Goal: Information Seeking & Learning: Learn about a topic

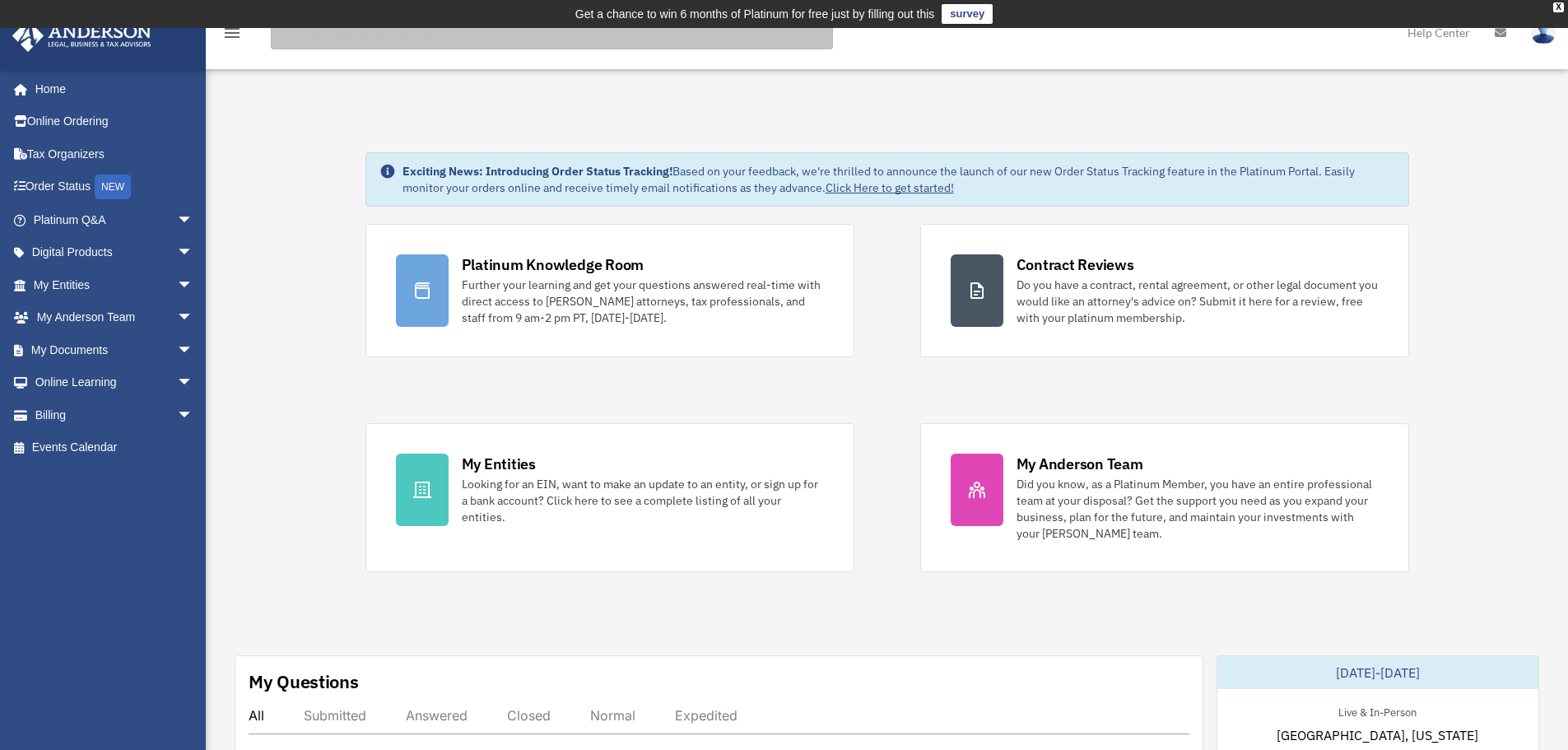
click at [380, 39] on input "search" at bounding box center [552, 32] width 562 height 33
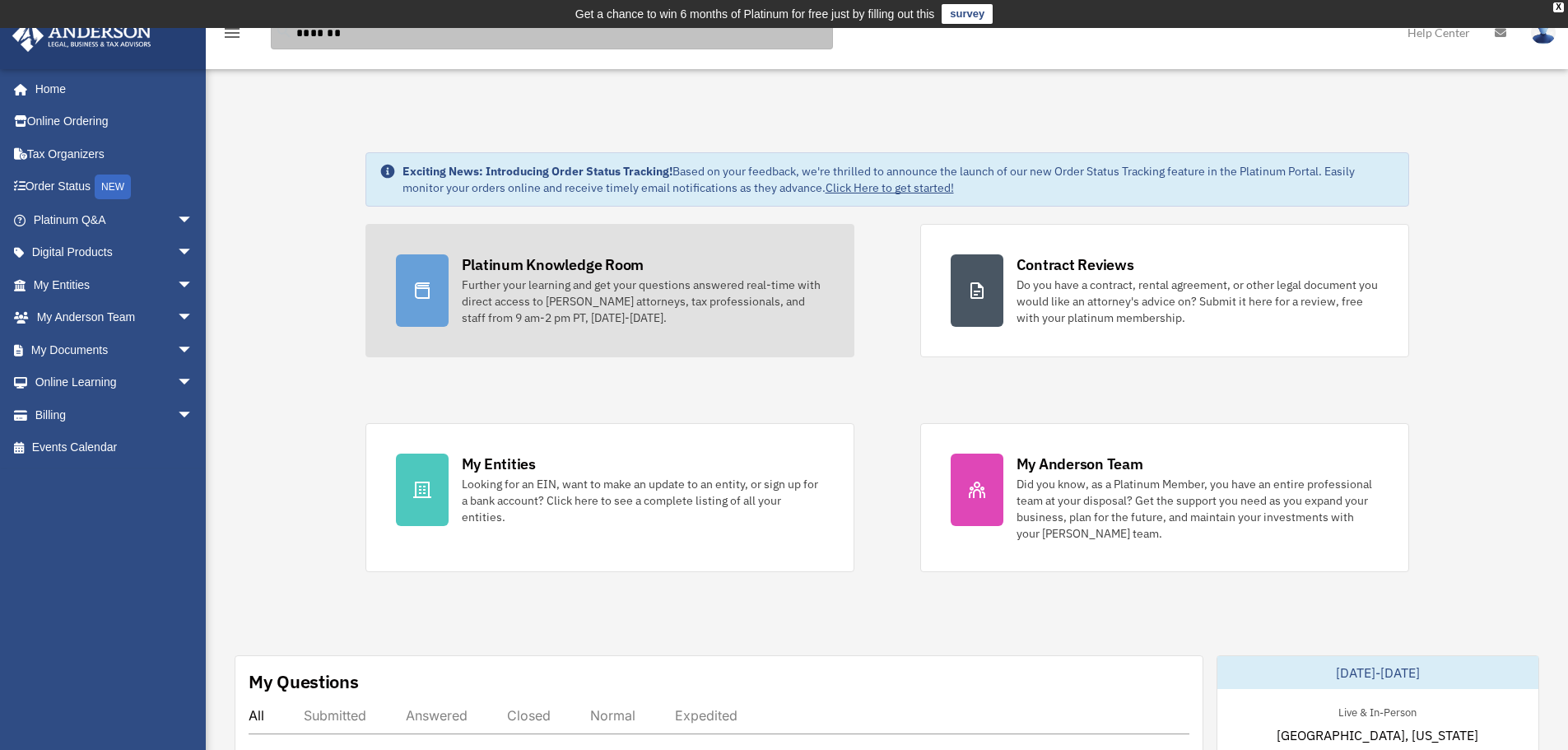
type input "*******"
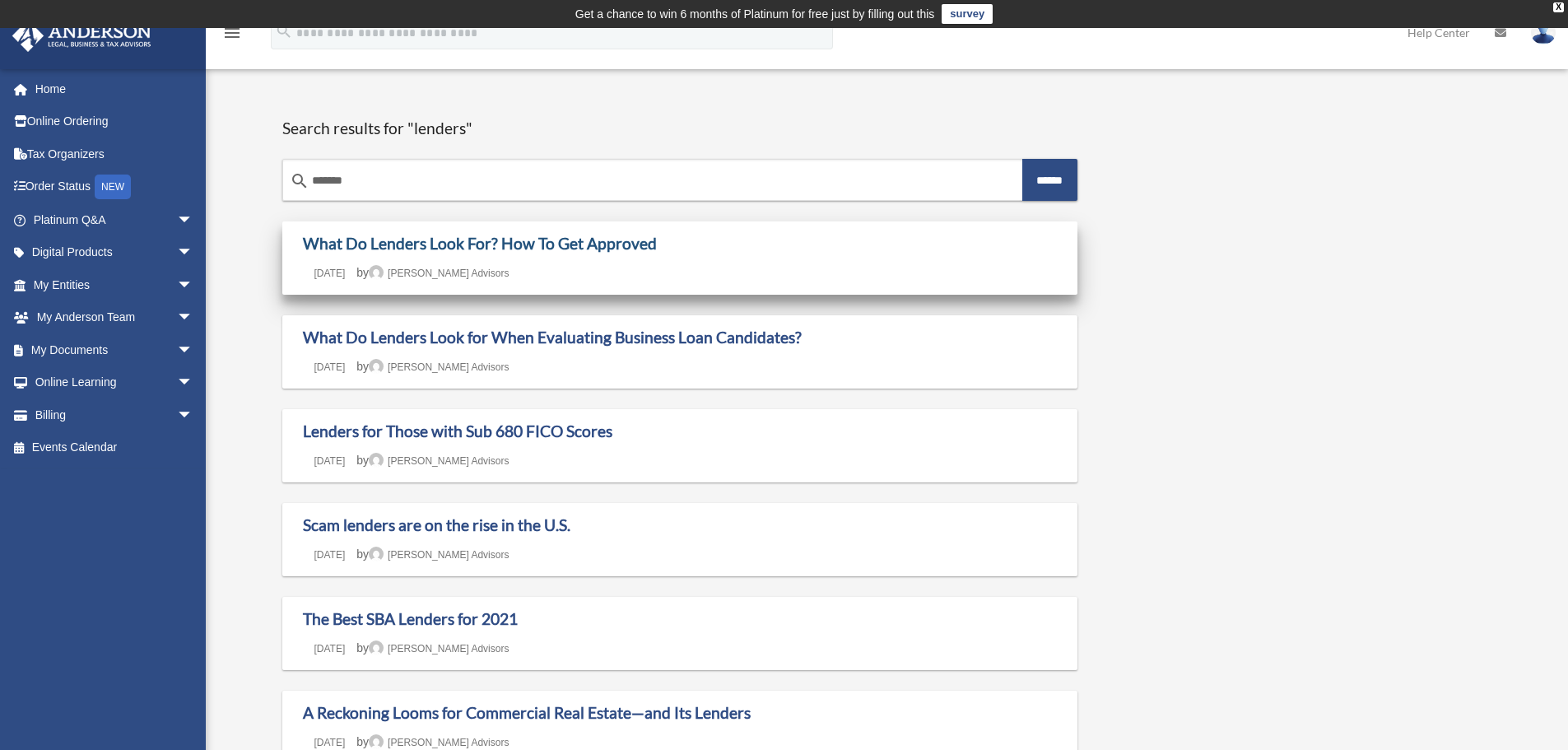
click at [542, 249] on link "What Do Lenders Look For? How To Get Approved" at bounding box center [480, 243] width 354 height 19
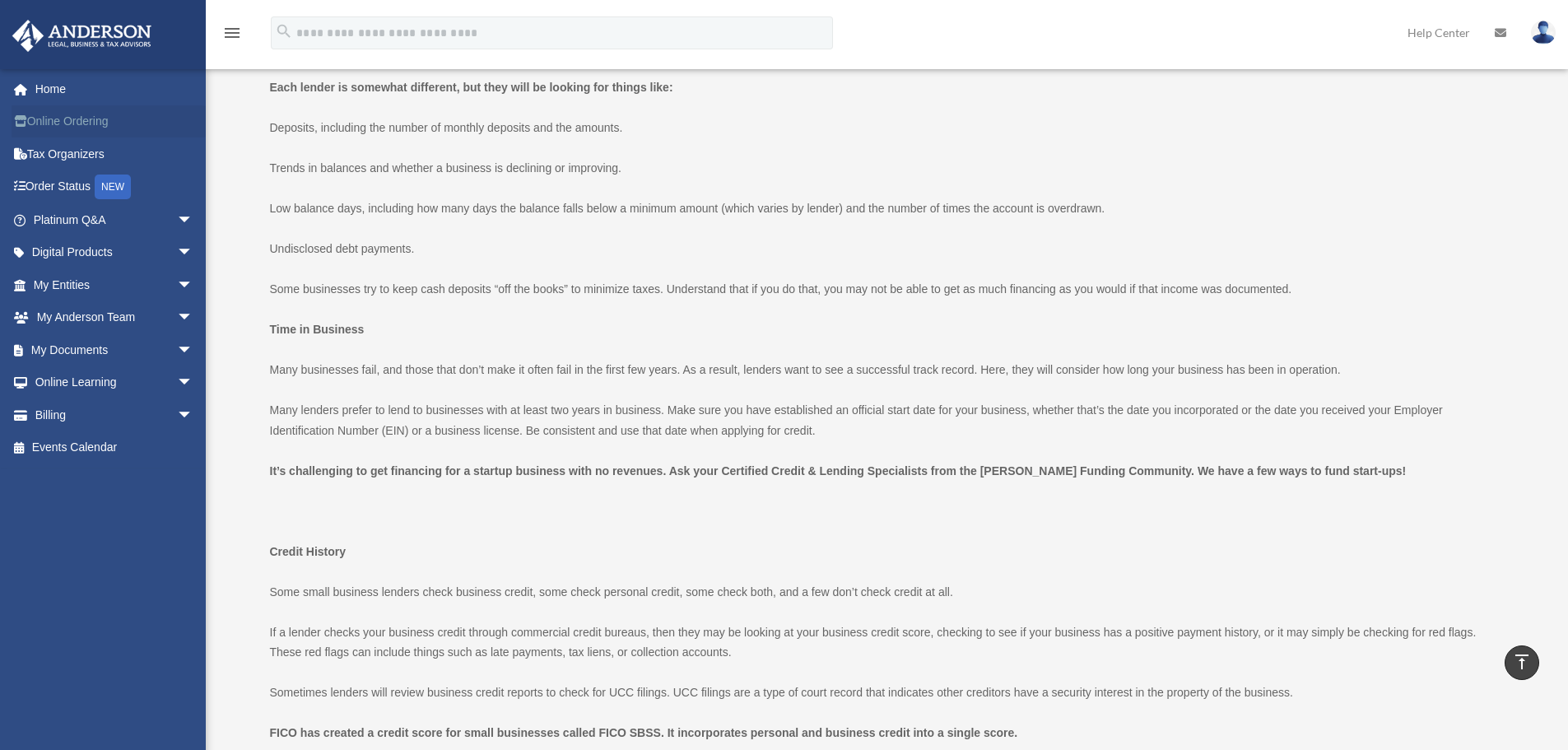
scroll to position [522, 0]
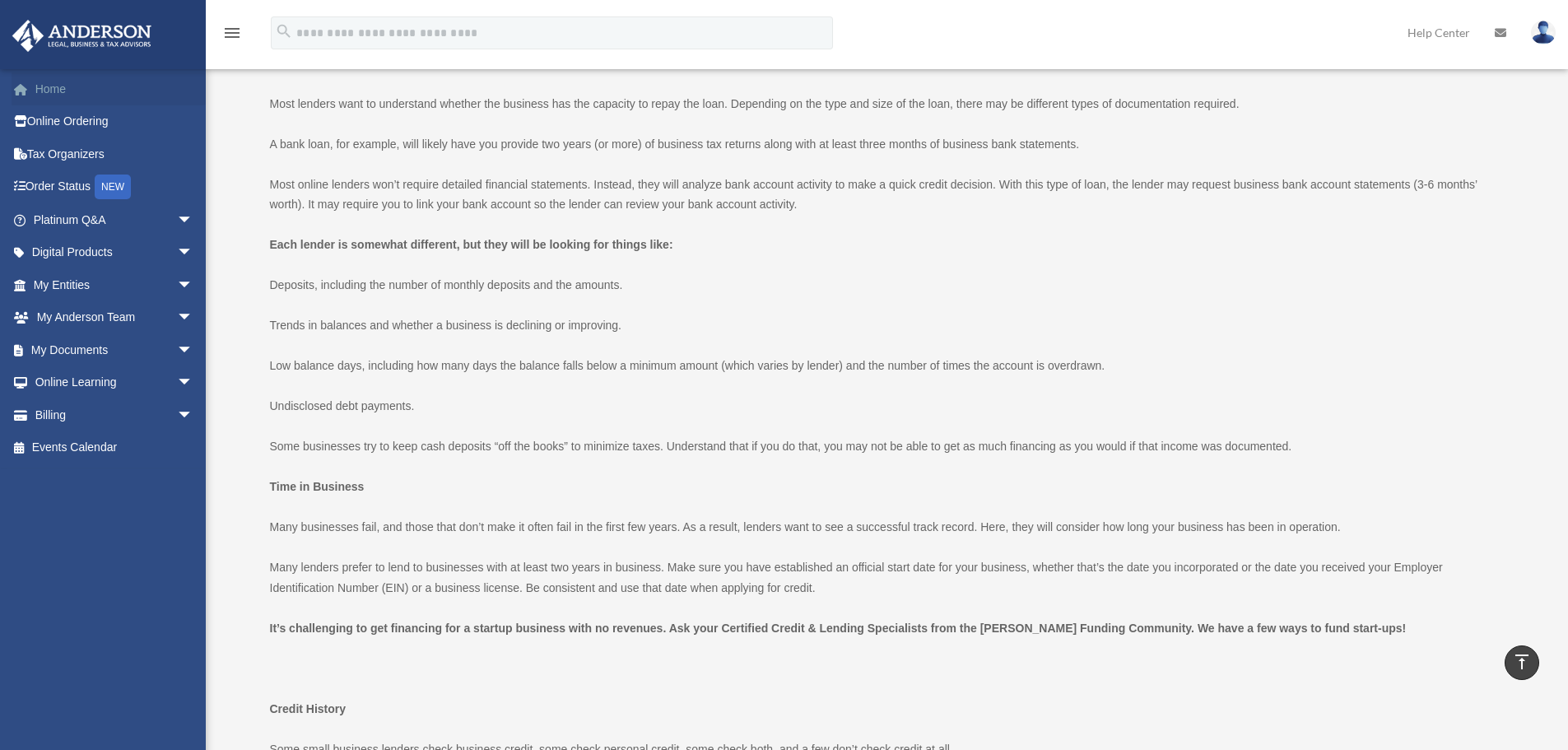
click at [49, 92] on link "Home" at bounding box center [115, 88] width 207 height 33
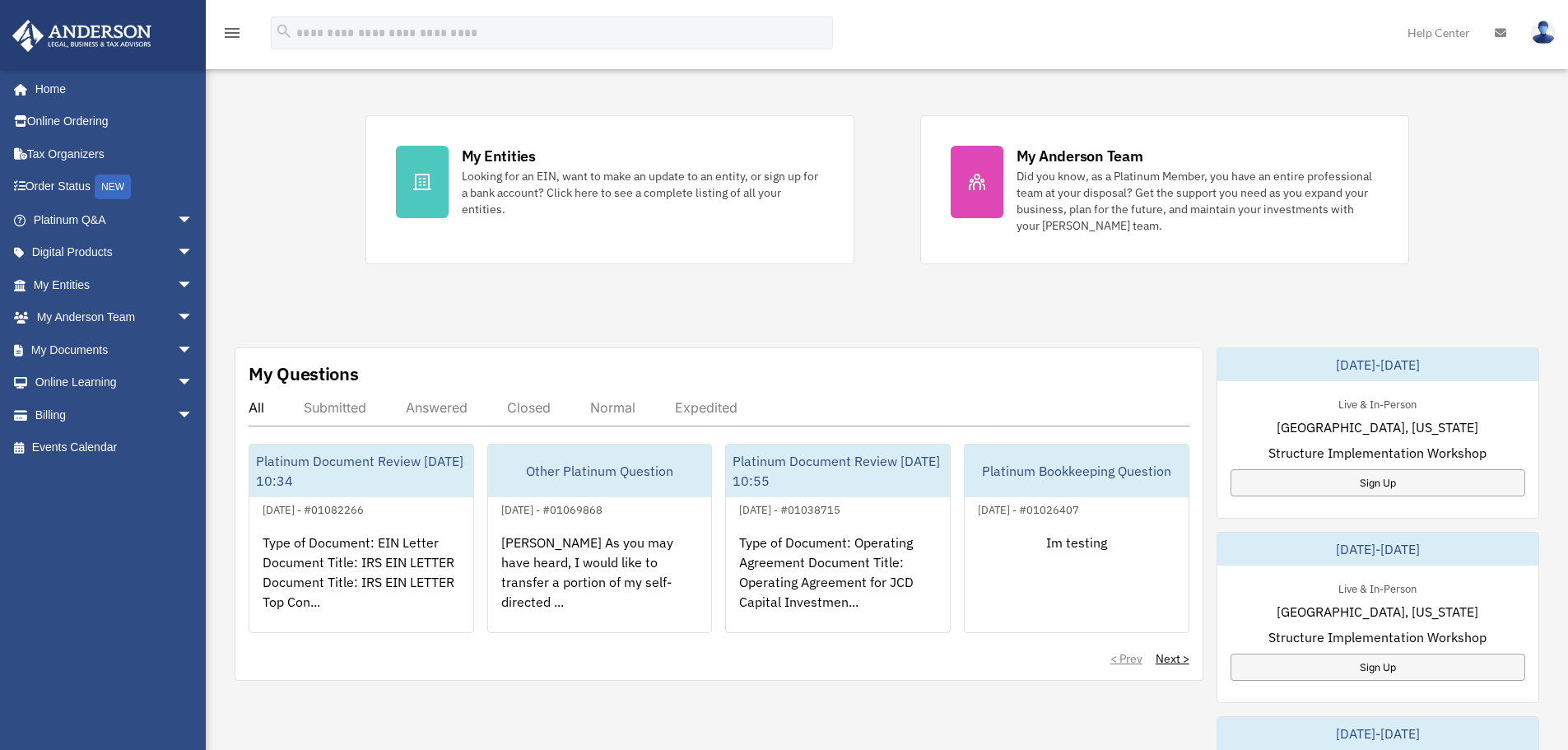
scroll to position [193, 0]
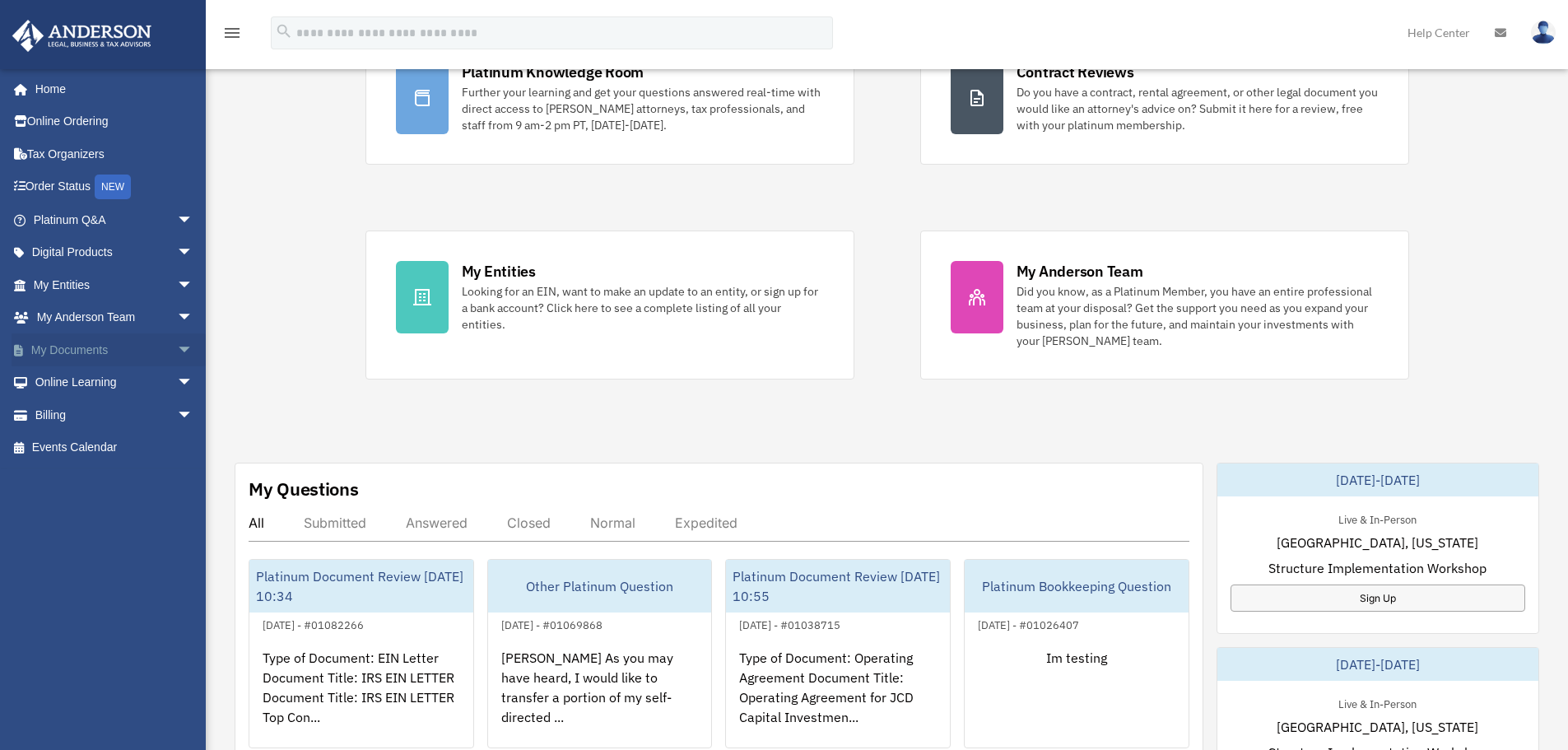
click at [177, 356] on span "arrow_drop_down" at bounding box center [193, 350] width 33 height 34
click at [67, 386] on link "Box" at bounding box center [120, 382] width 195 height 33
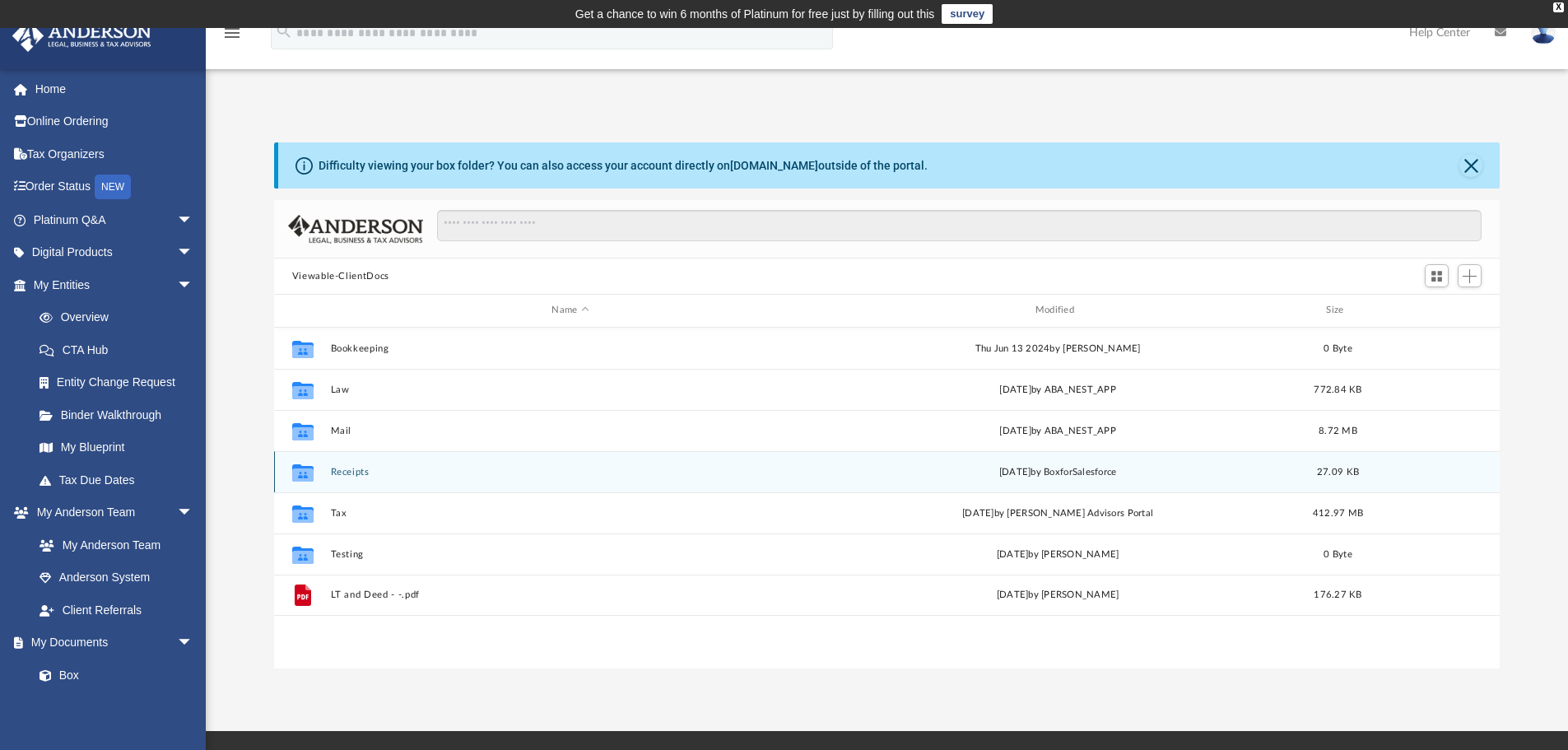
scroll to position [362, 1213]
